Goal: Check status: Check status

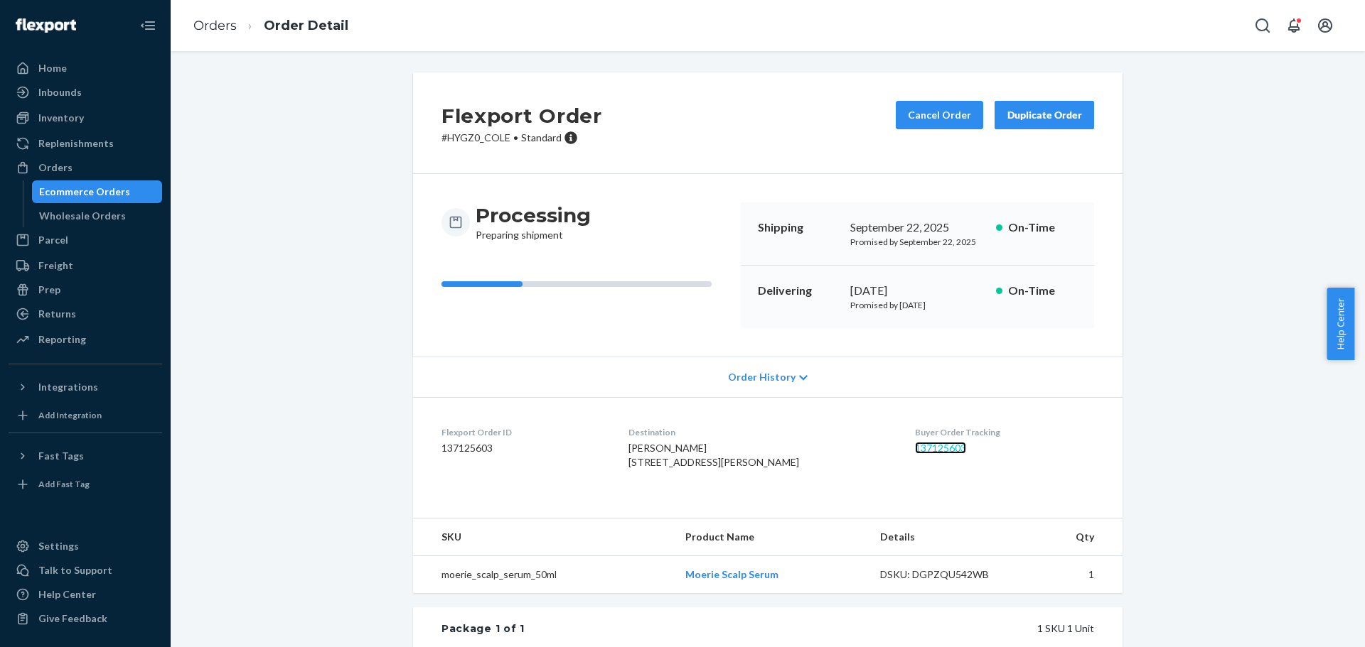
click at [918, 444] on link "137125603" at bounding box center [940, 448] width 51 height 12
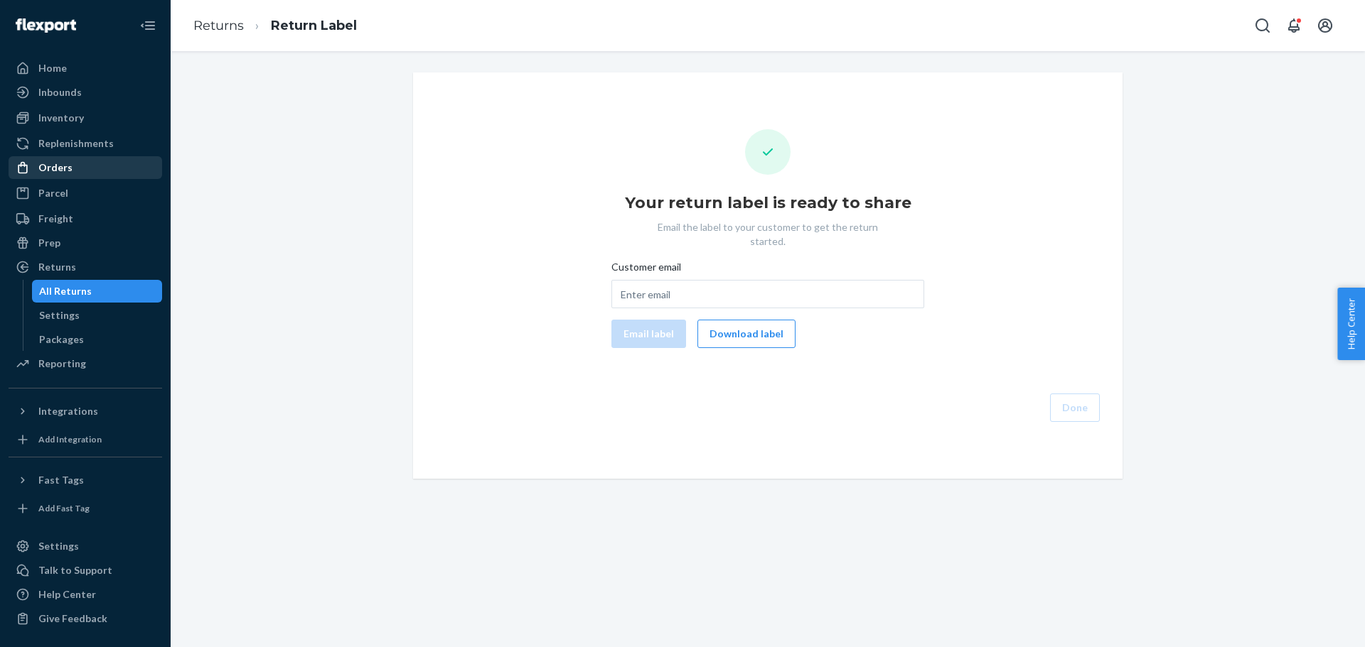
click at [107, 167] on div "Orders" at bounding box center [85, 168] width 151 height 20
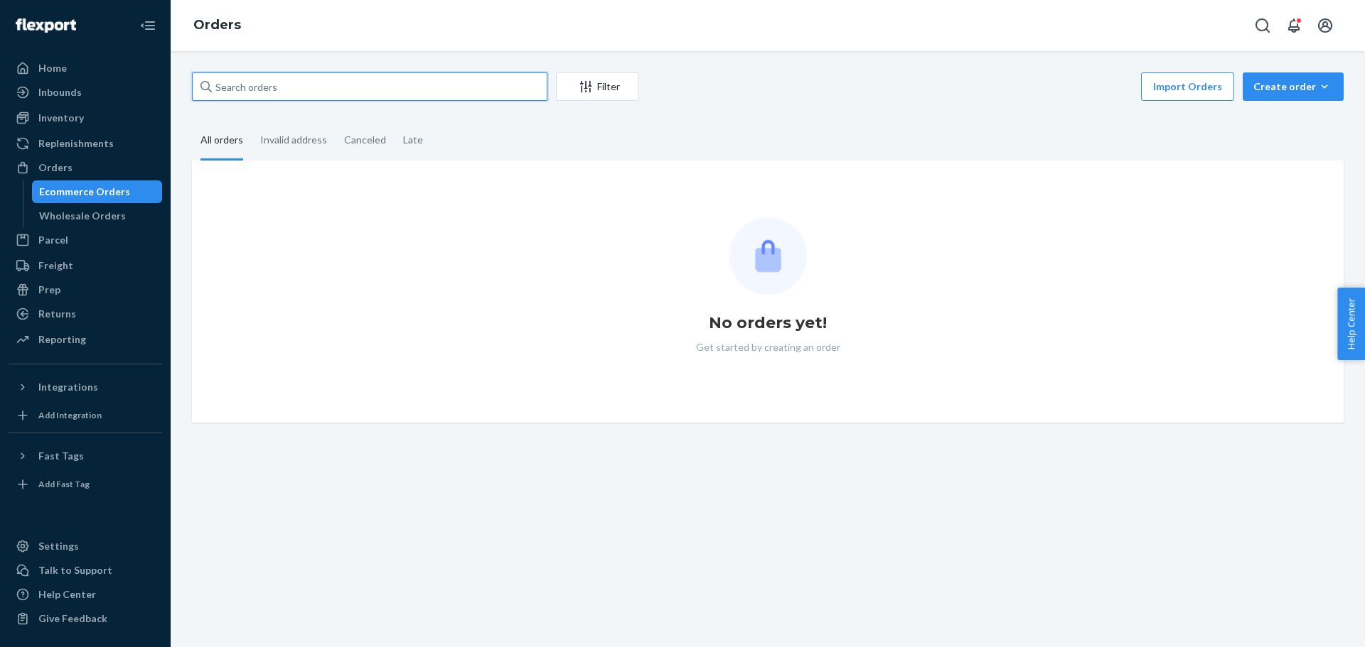
click at [283, 90] on input "text" at bounding box center [369, 86] width 355 height 28
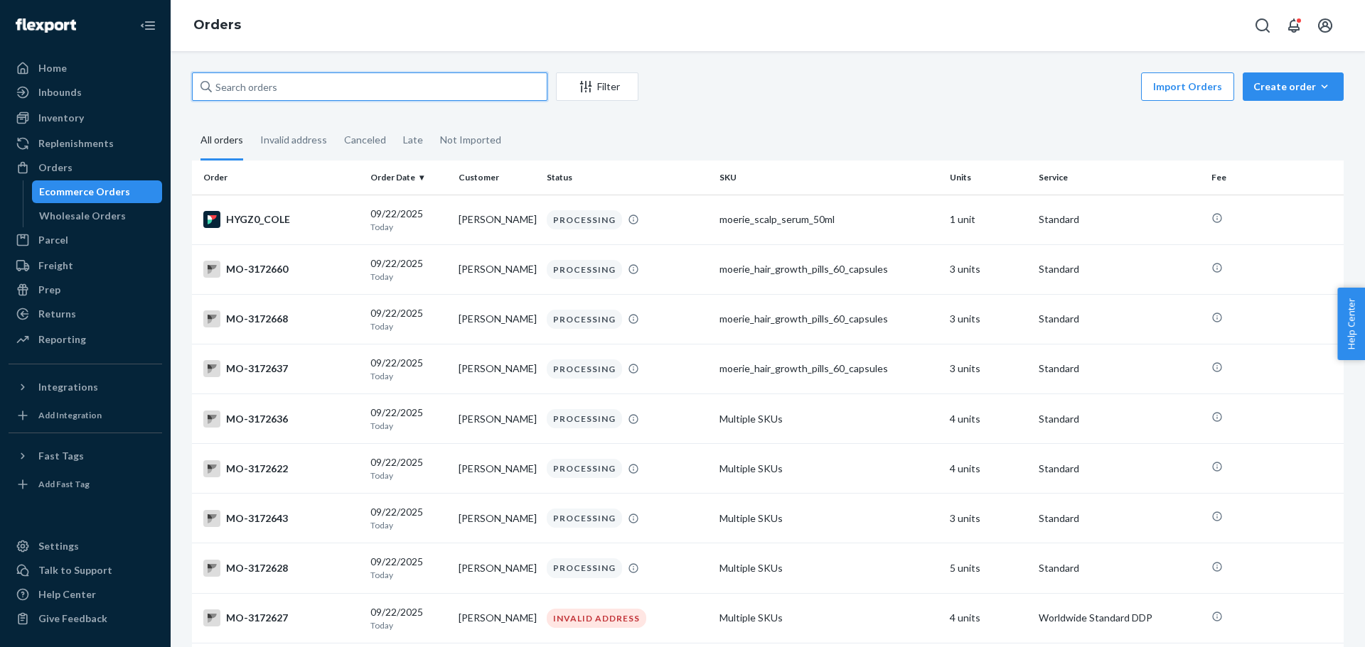
paste input "[PERSON_NAME]"
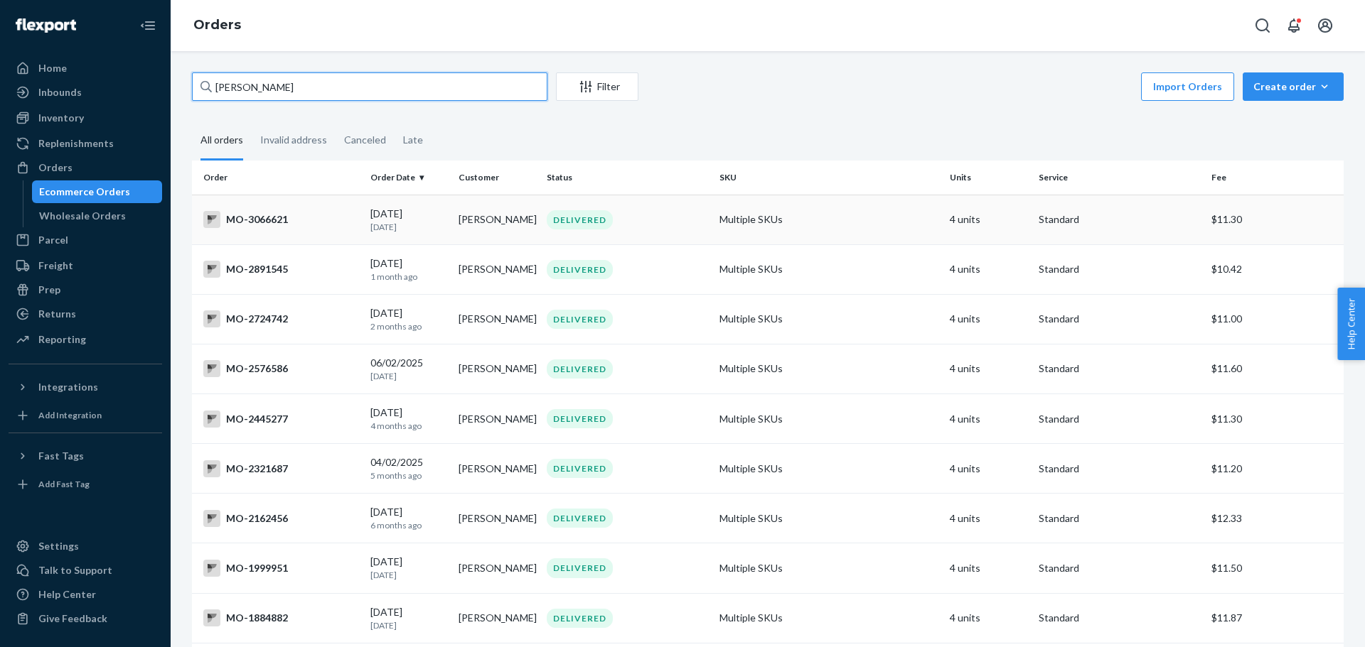
type input "[PERSON_NAME]"
click at [271, 218] on div "MO-3066621" at bounding box center [281, 219] width 156 height 17
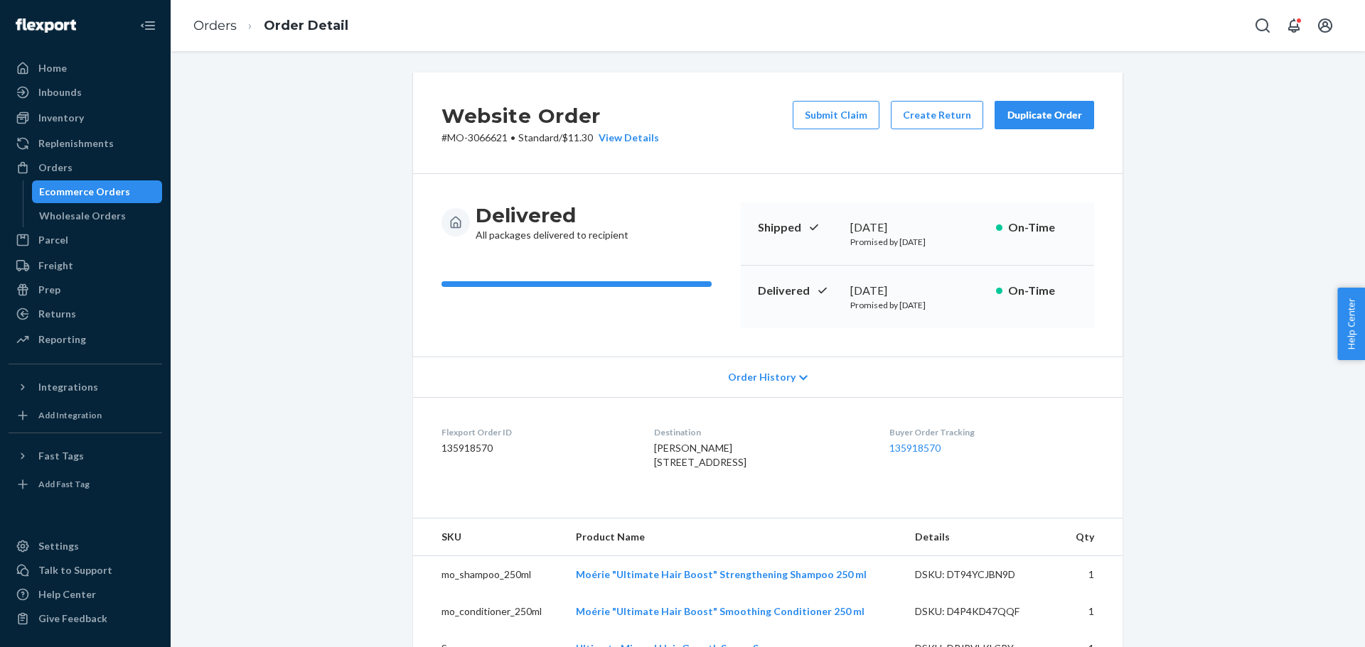
click at [475, 137] on p "# MO-3066621 • Standard / $11.30 View Details" at bounding box center [549, 138] width 217 height 14
copy p "3066621"
